Goal: Transaction & Acquisition: Purchase product/service

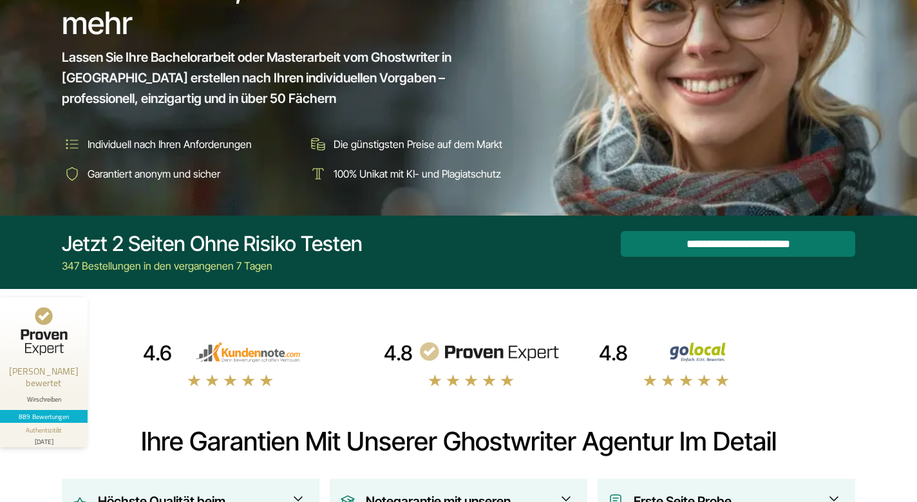
scroll to position [188, 0]
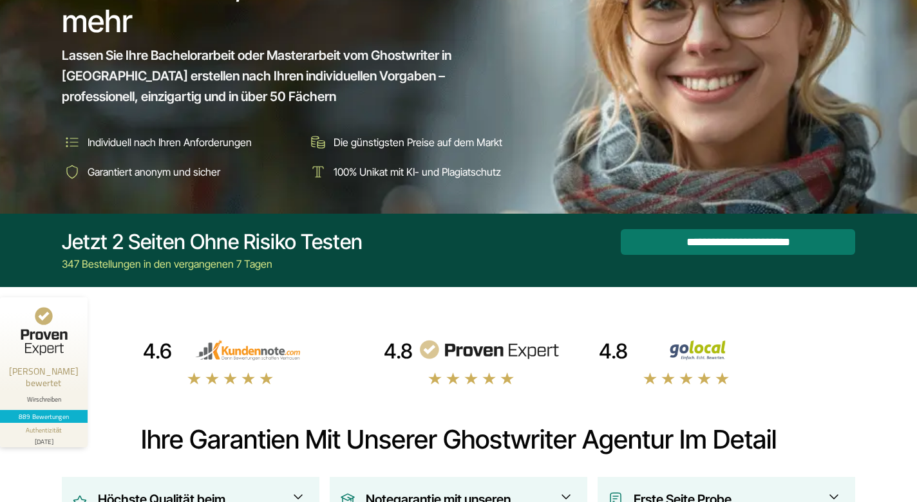
click at [508, 352] on img at bounding box center [489, 350] width 142 height 21
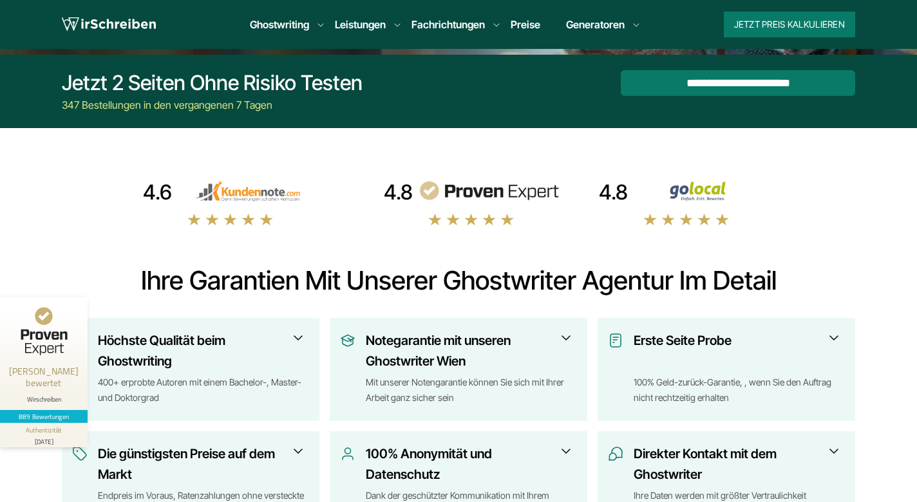
scroll to position [299, 0]
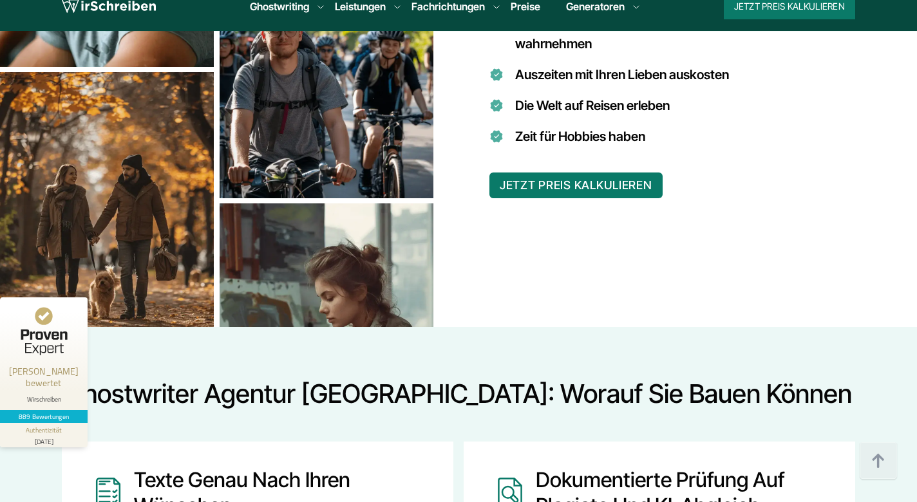
scroll to position [1224, 0]
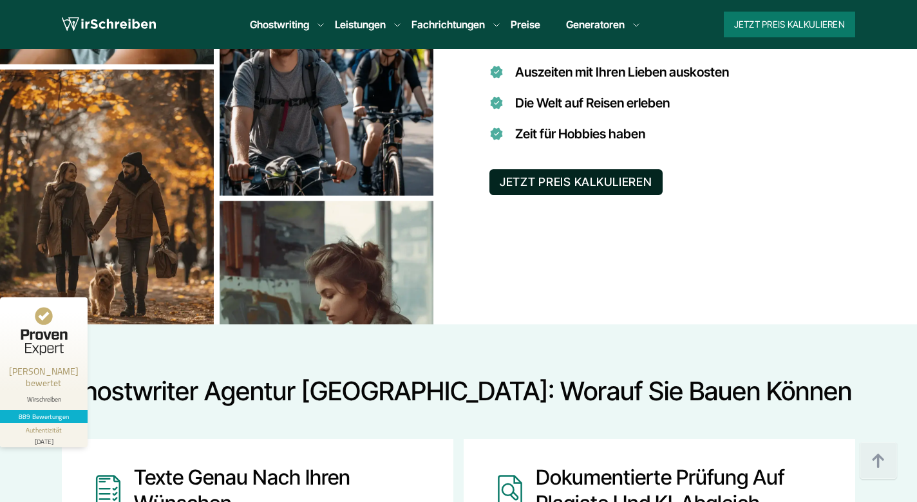
click at [588, 169] on button "JETZT PREIS KALKULIEREN" at bounding box center [575, 182] width 173 height 26
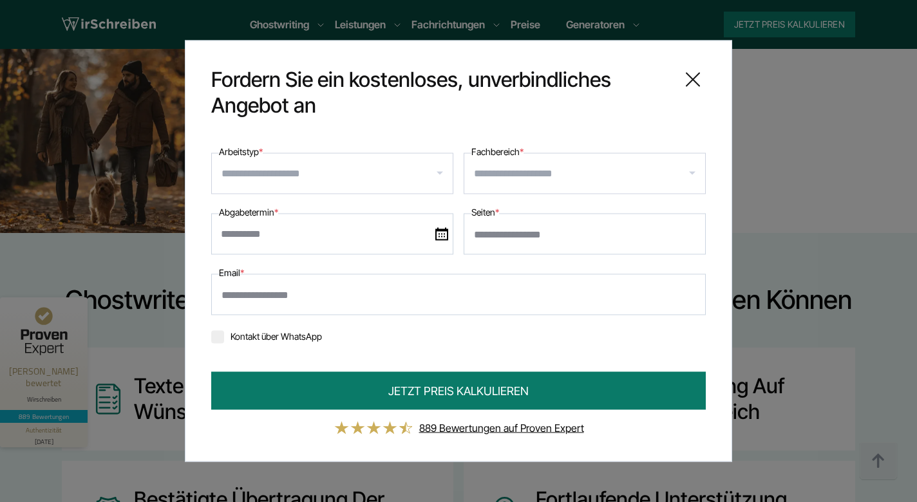
scroll to position [1317, 0]
click at [527, 178] on input "Fachbereich *" at bounding box center [589, 174] width 231 height 21
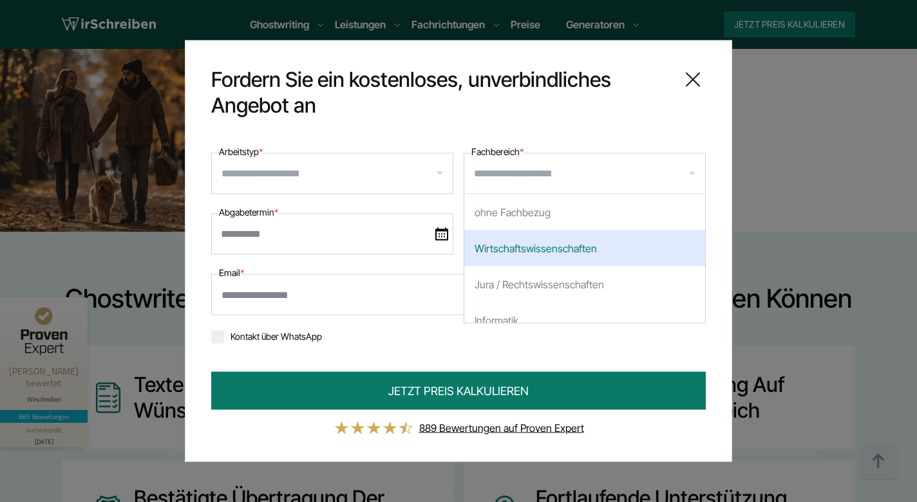
scroll to position [53, 0]
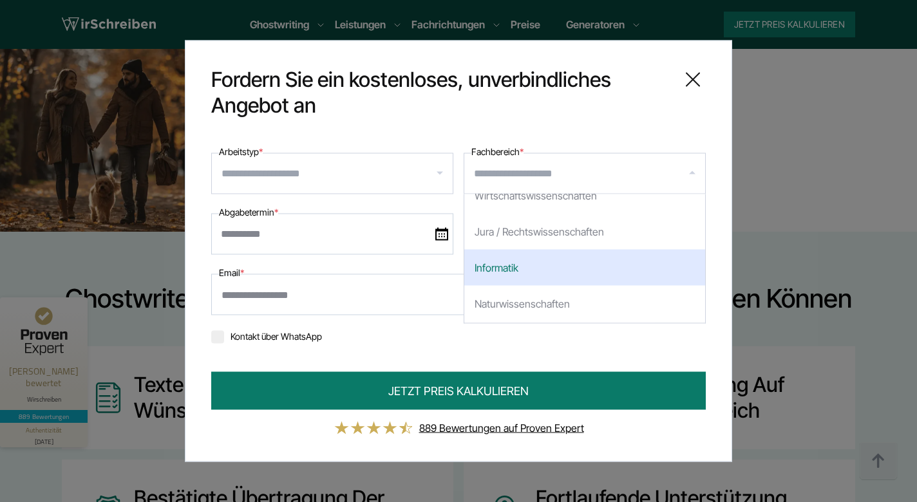
click at [503, 270] on div "Informatik" at bounding box center [584, 268] width 241 height 36
select select "*"
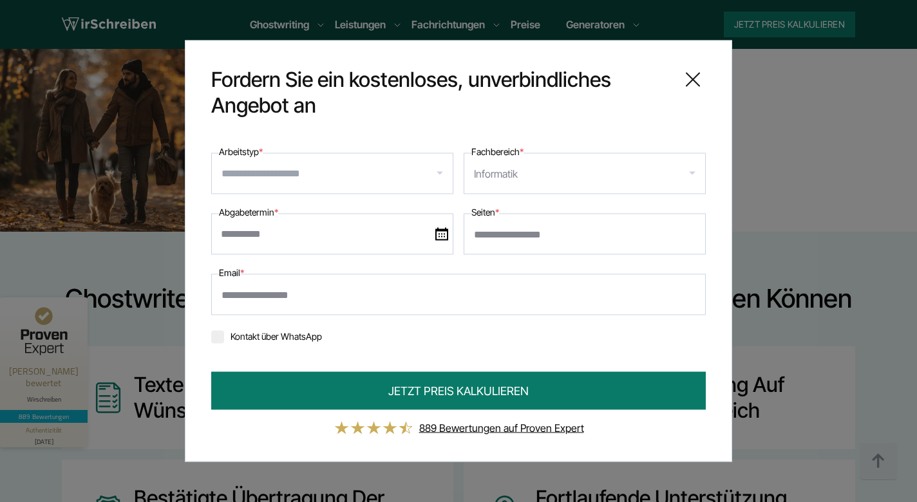
click at [381, 173] on input "Arbeitstyp *" at bounding box center [336, 174] width 231 height 21
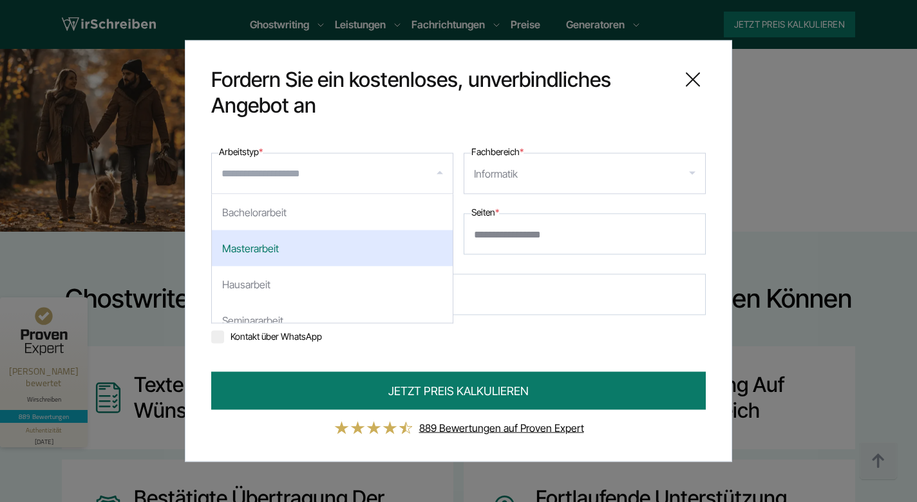
click at [339, 254] on div "Masterarbeit" at bounding box center [332, 248] width 241 height 36
select select "**"
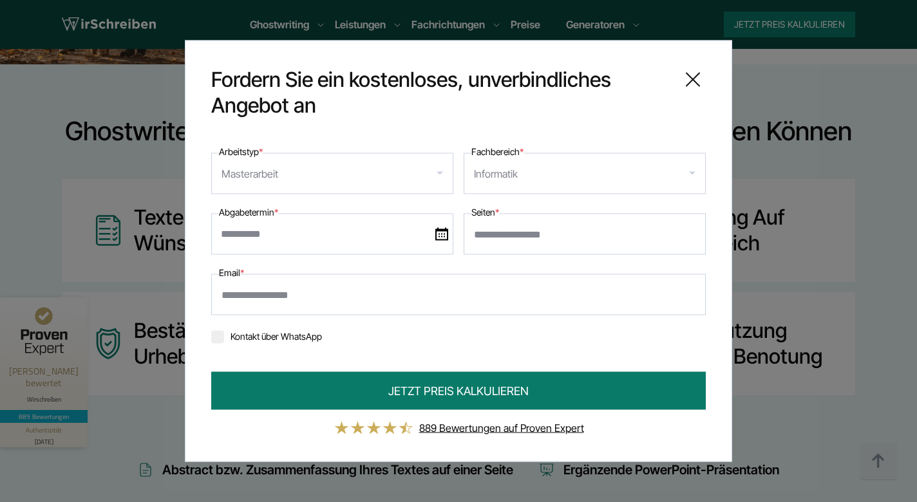
scroll to position [1485, 0]
click at [693, 82] on icon at bounding box center [693, 80] width 26 height 26
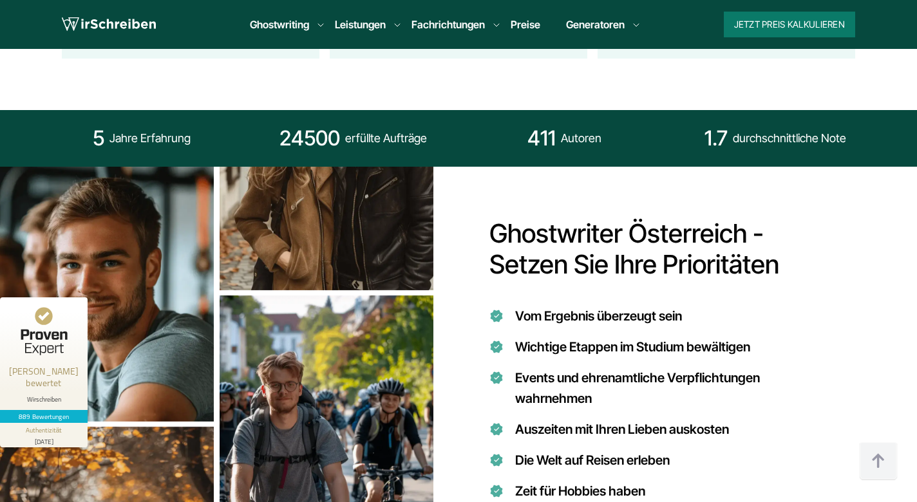
scroll to position [865, 0]
